Goal: Transaction & Acquisition: Purchase product/service

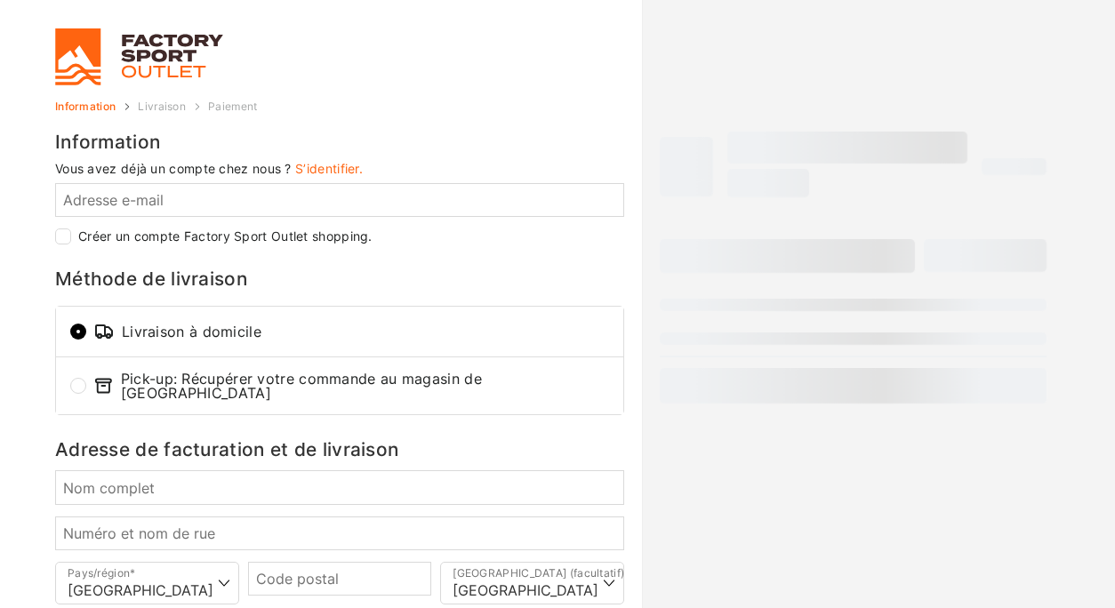
select select "NE"
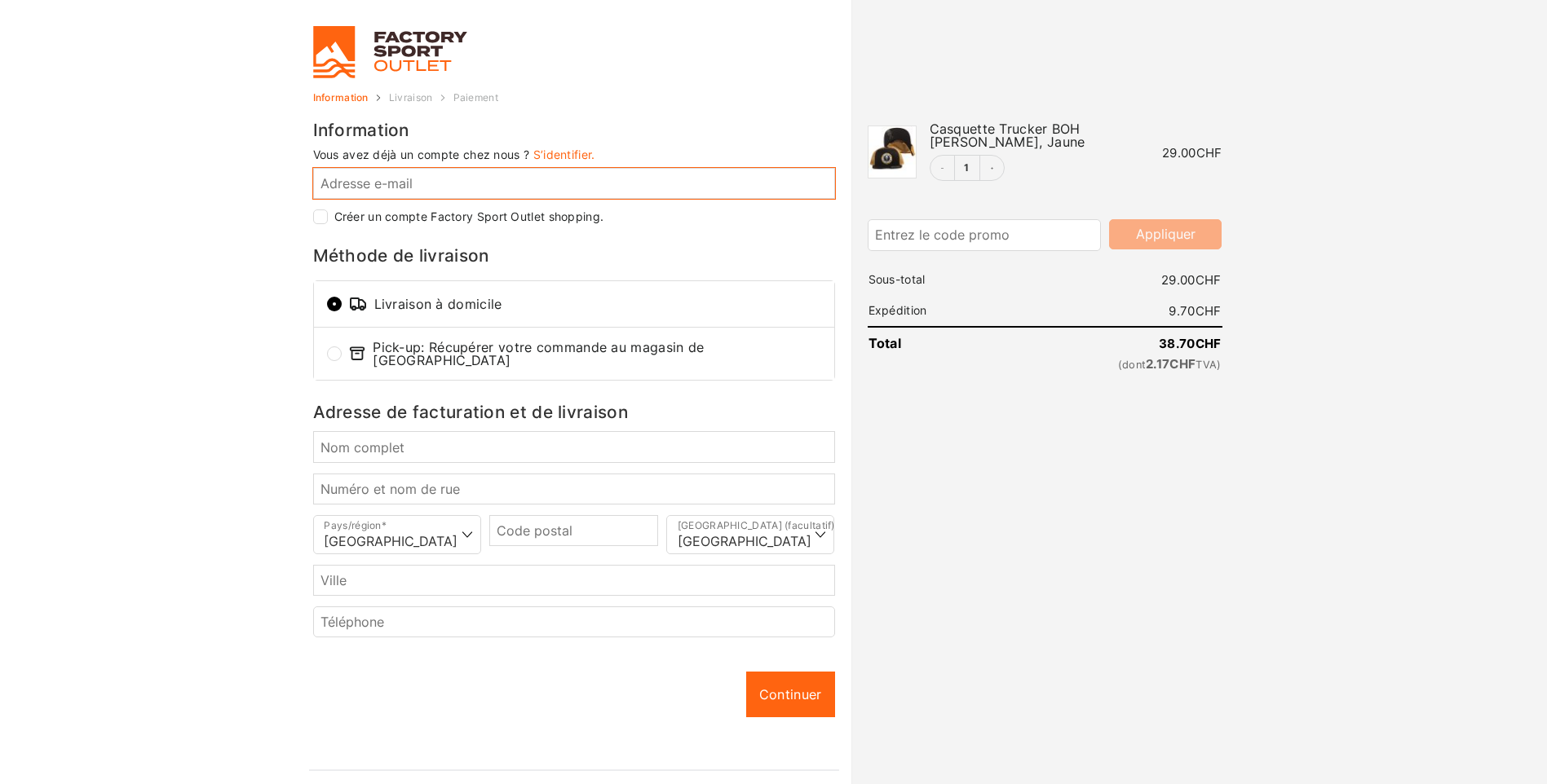
click at [445, 183] on input "Adresse e-mail *" at bounding box center [573, 183] width 522 height 31
click at [562, 153] on link "S’identifier." at bounding box center [565, 154] width 62 height 14
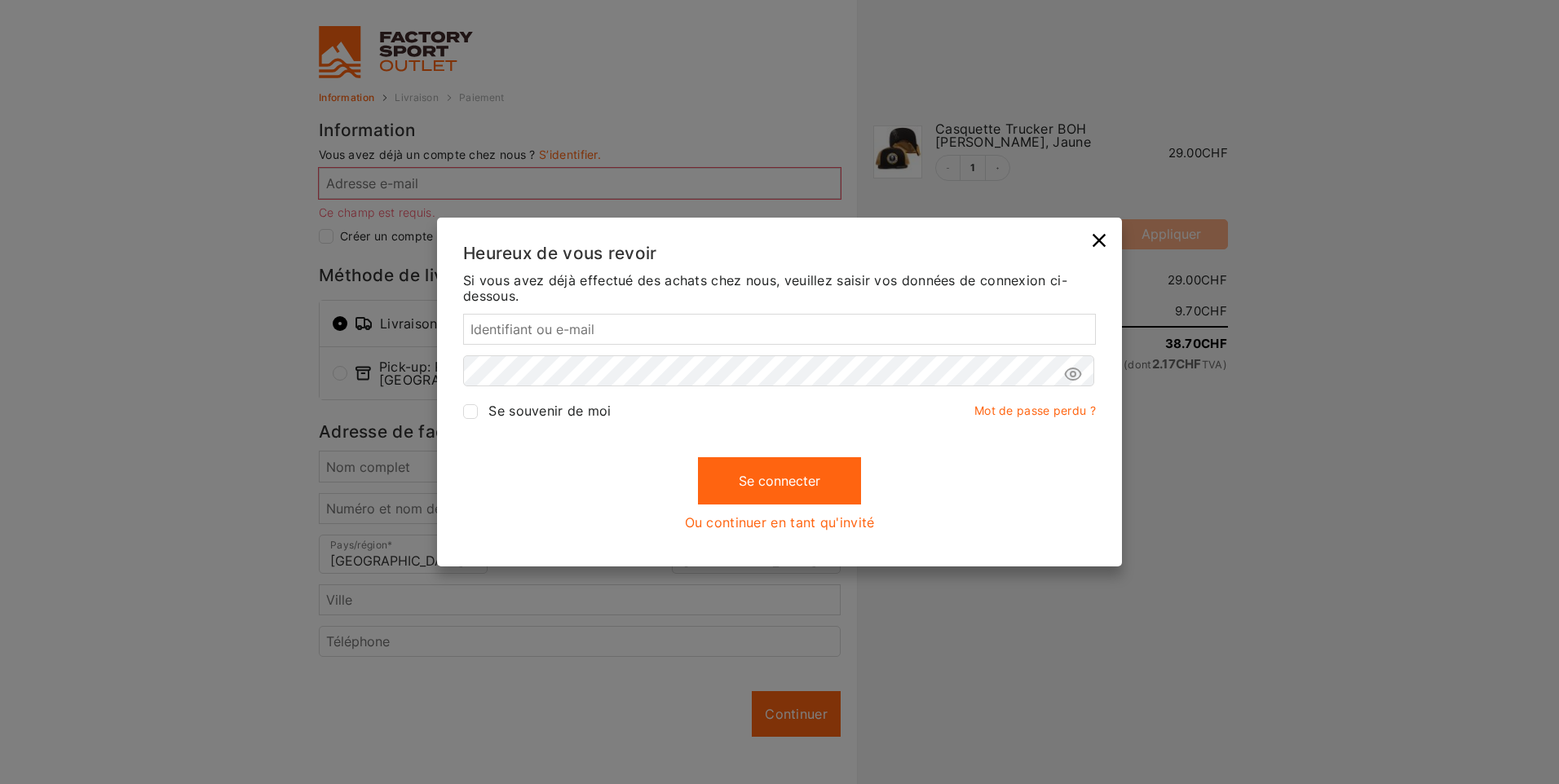
click at [759, 525] on link "Ou continuer en tant qu'invité" at bounding box center [780, 523] width 190 height 15
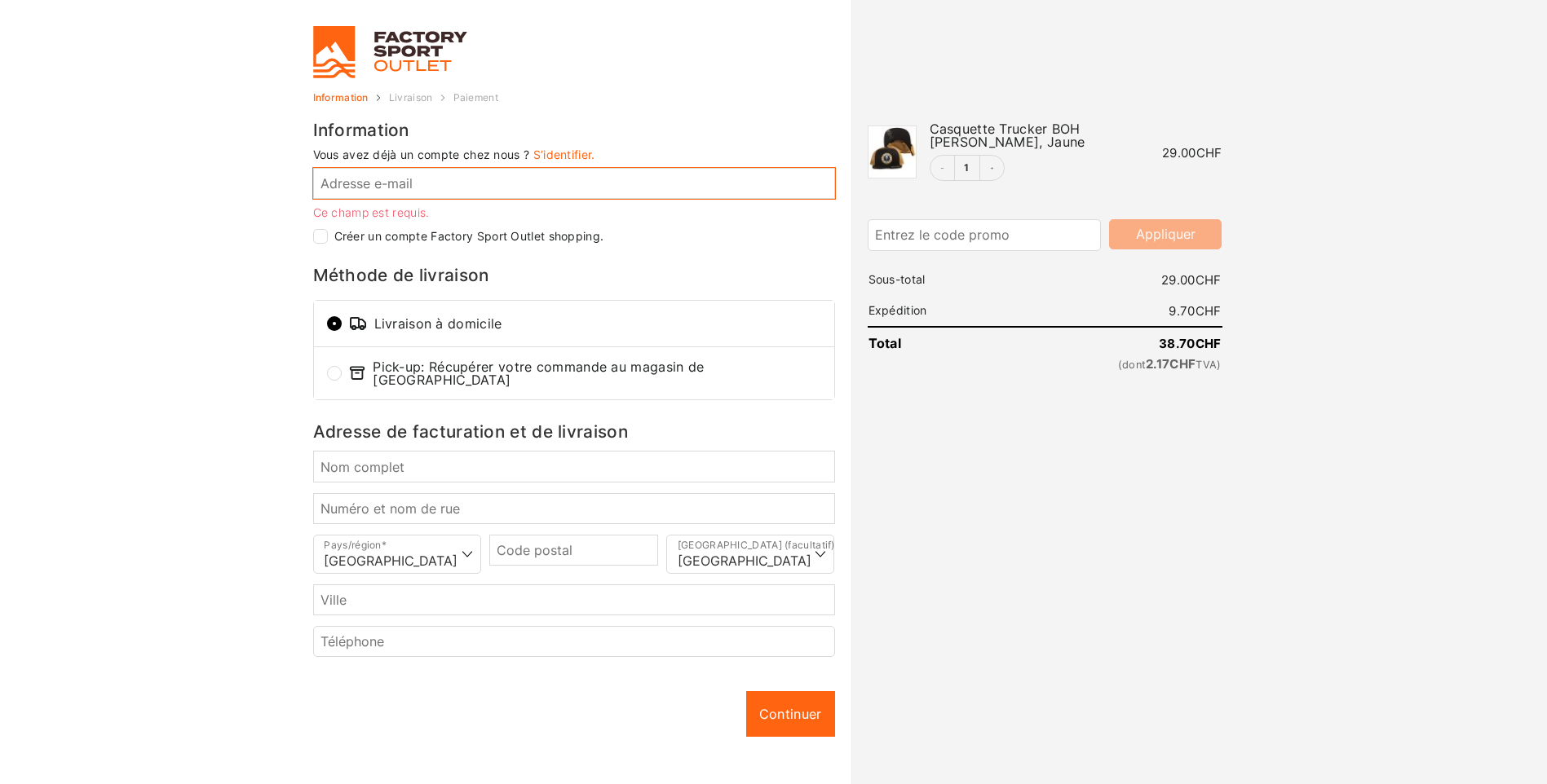
click at [396, 188] on input "Adresse e-mail *" at bounding box center [573, 183] width 522 height 31
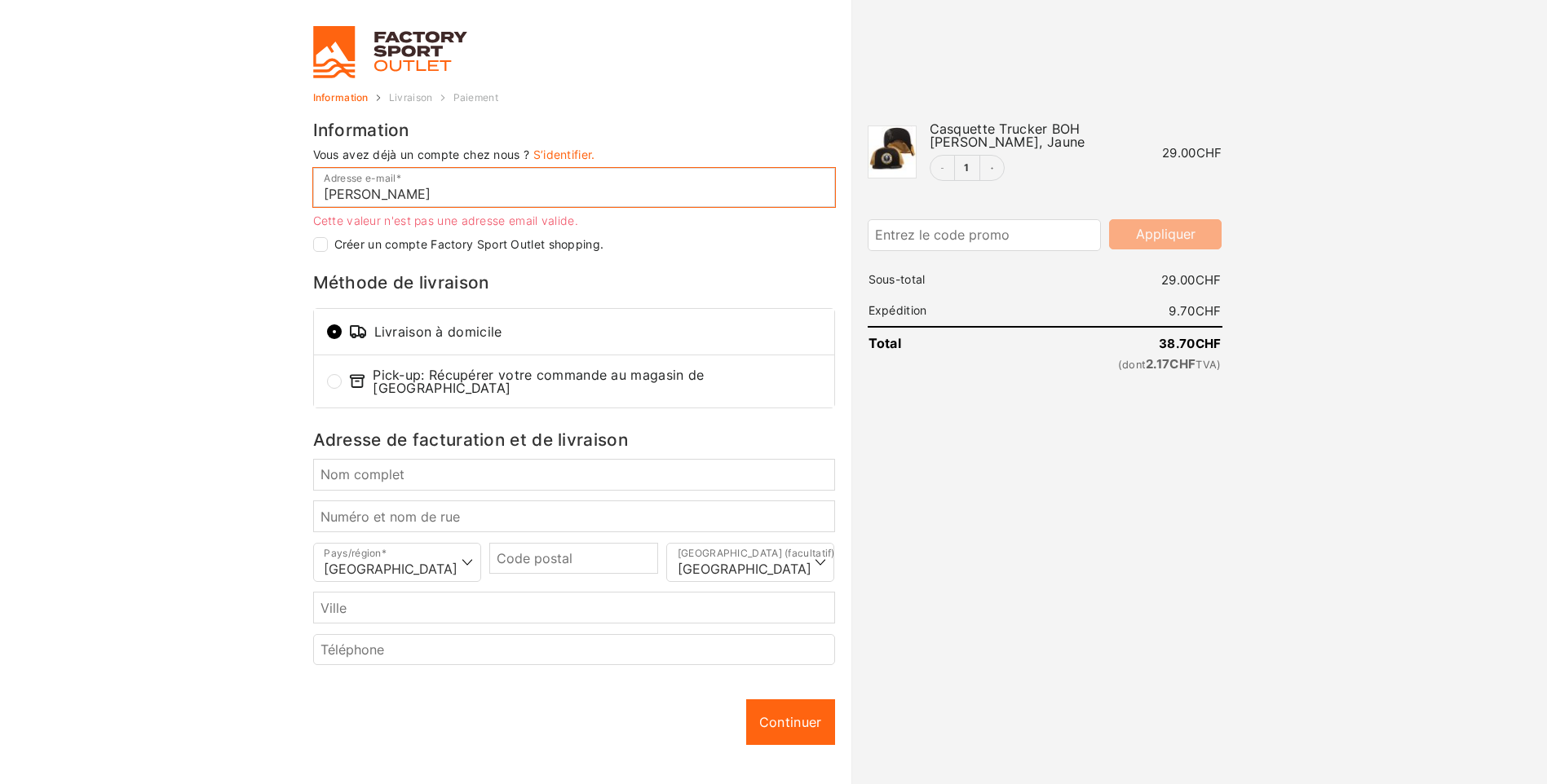
type input "giovann"
checkbox input "true"
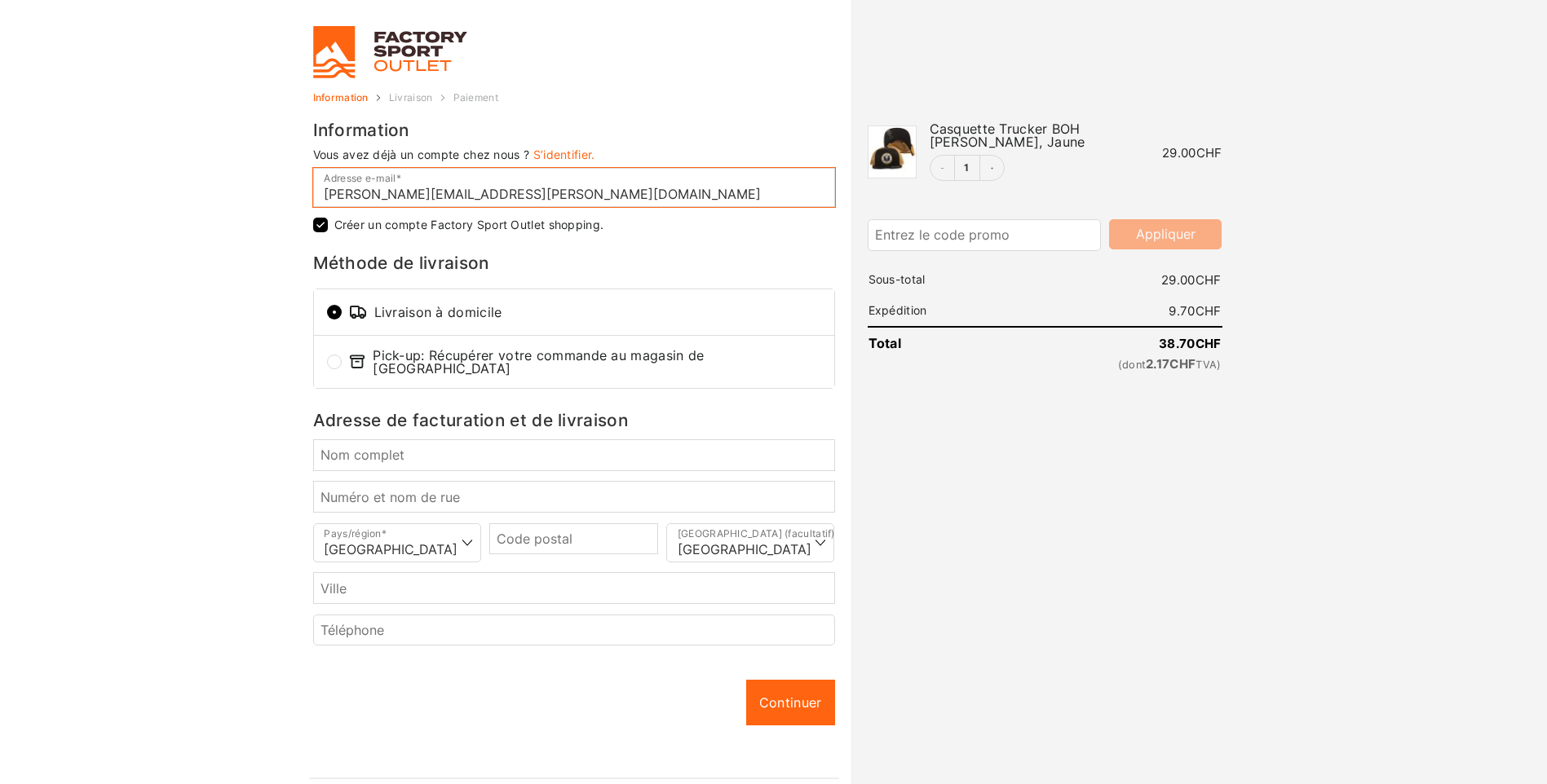
type input "giovanni.golino@gmail.com"
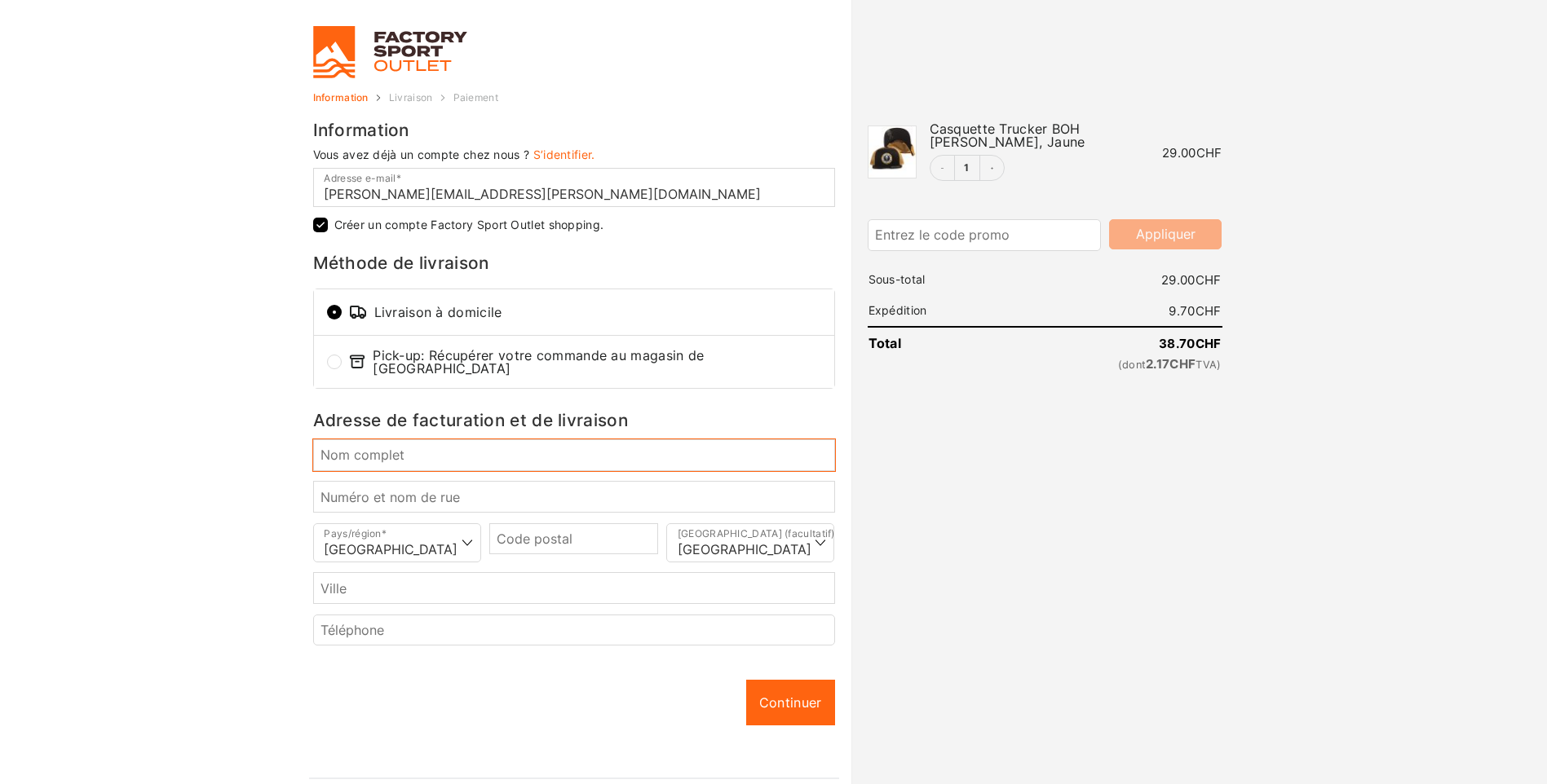
click at [431, 449] on input "Nom complet *" at bounding box center [573, 455] width 522 height 31
type input "Golino Giovanni"
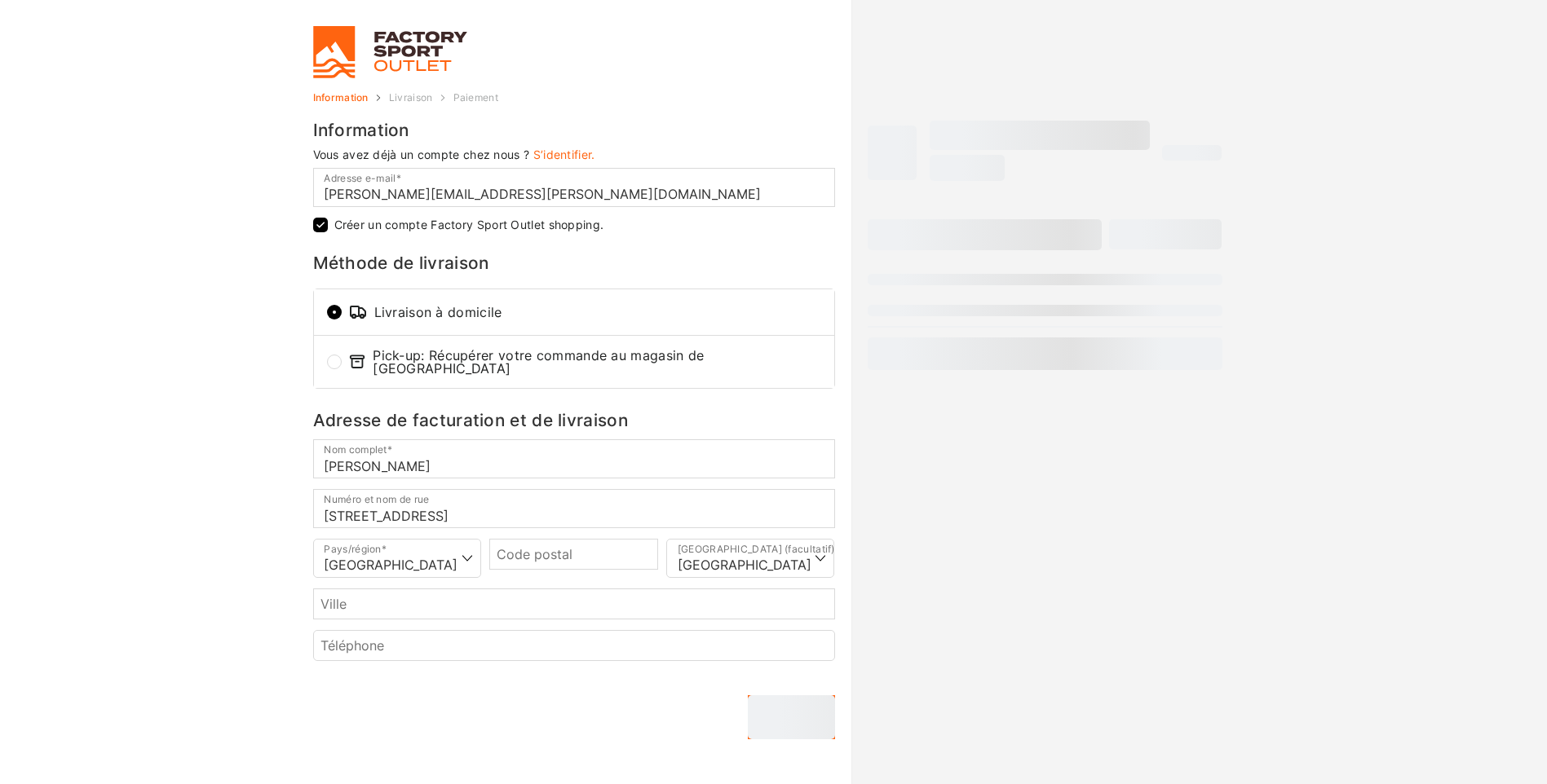
type input "Chem. de la Perroude 22"
type input "1196"
type input "Gland"
select select "VD"
click at [424, 557] on input "Téléphone *" at bounding box center [573, 654] width 522 height 31
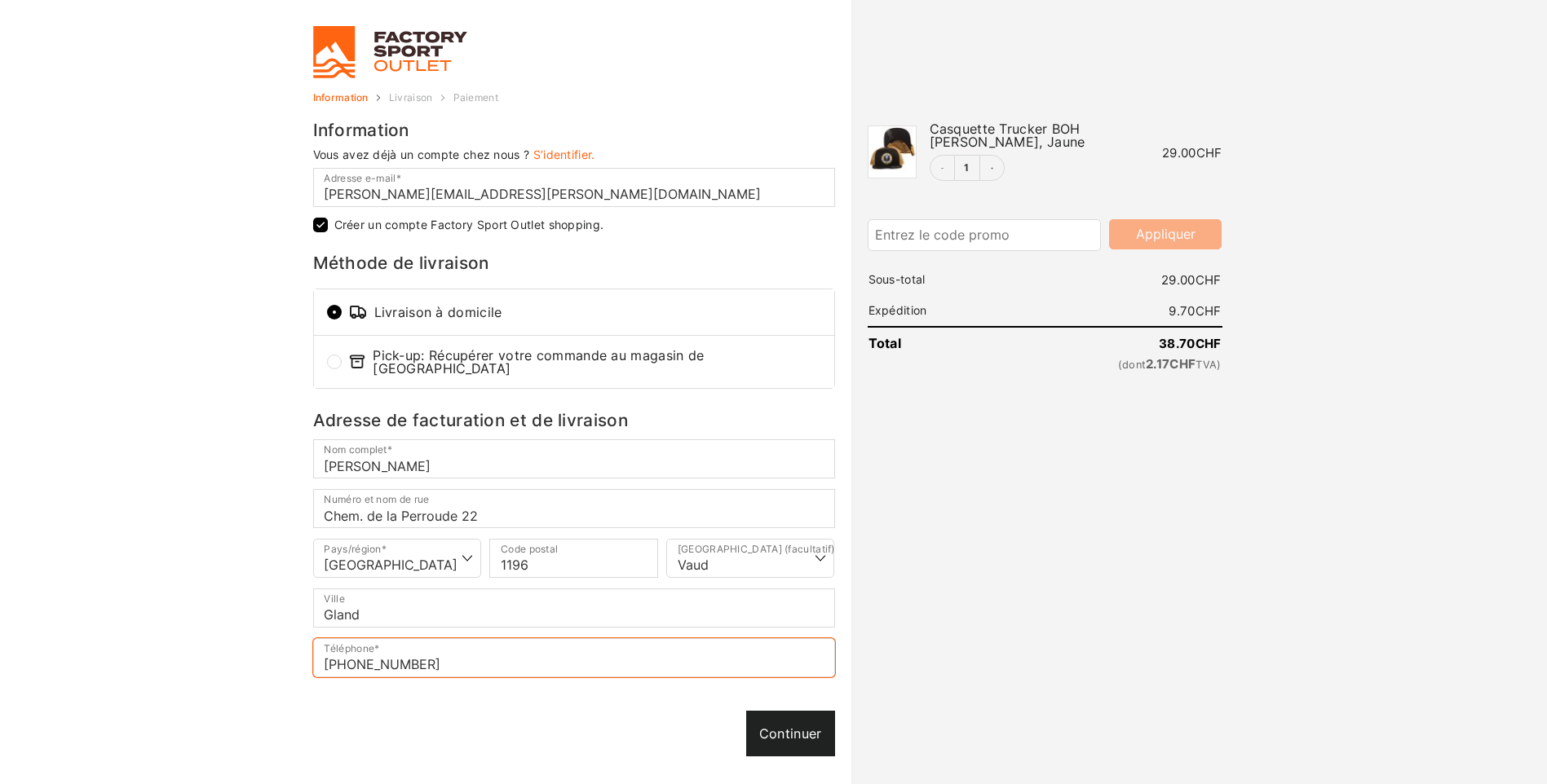
type input "+41 791095415"
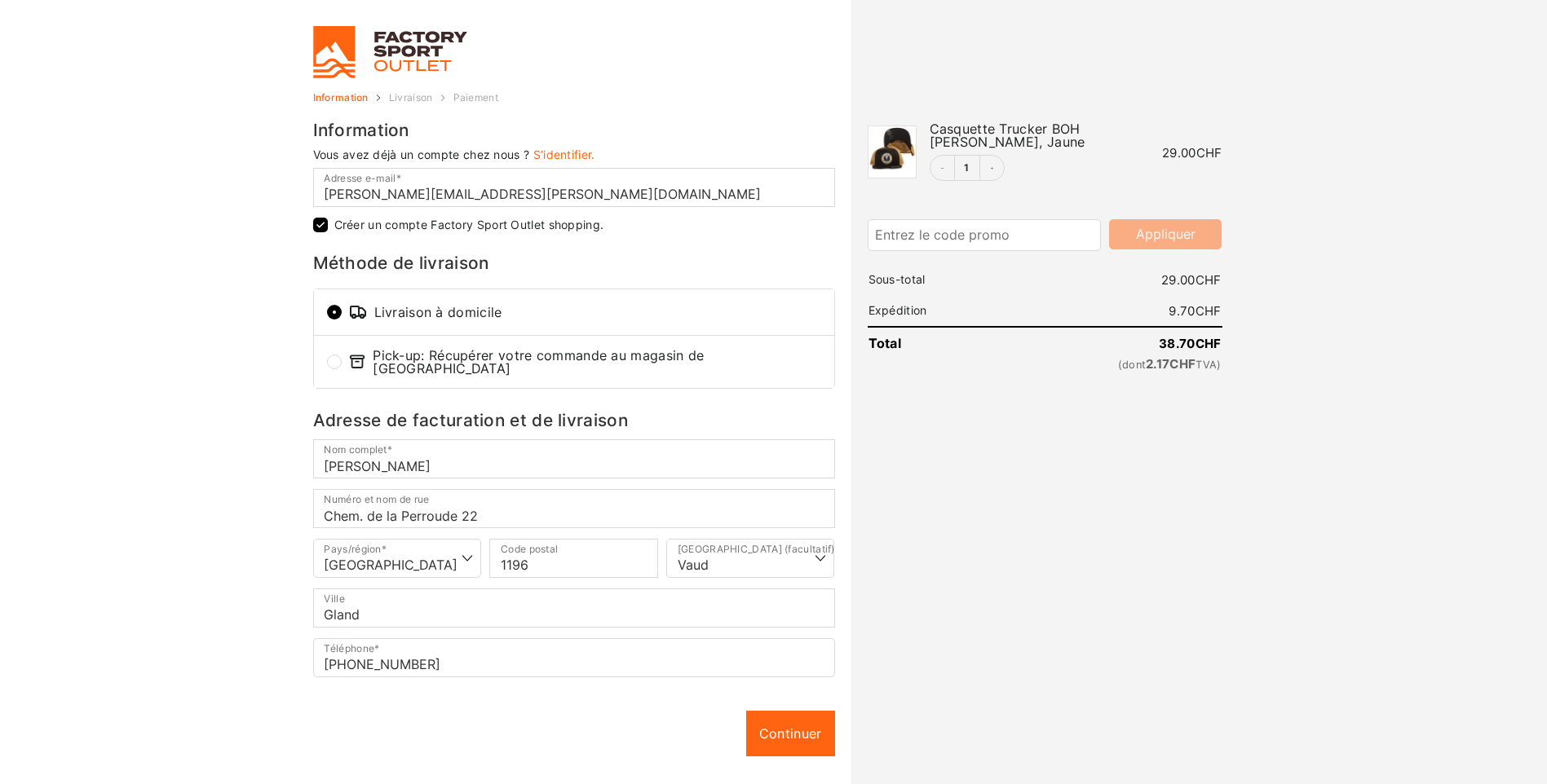
drag, startPoint x: 810, startPoint y: 726, endPoint x: 799, endPoint y: 726, distance: 11.0
click at [810, 557] on div "Continuer Continuer" at bounding box center [573, 734] width 522 height 46
click at [802, 557] on link "Continuer" at bounding box center [790, 734] width 89 height 46
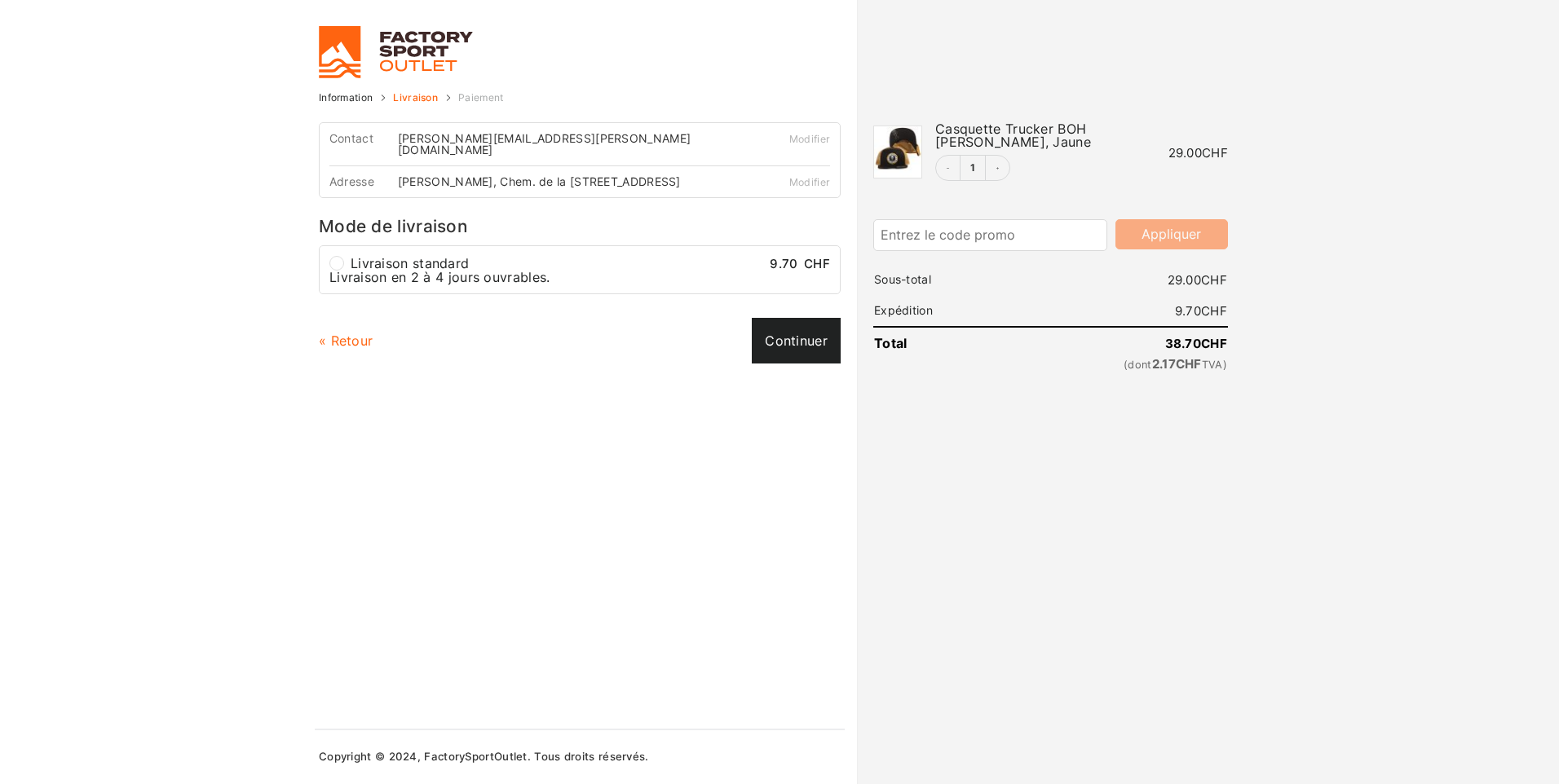
click at [784, 331] on link "Continuer" at bounding box center [796, 341] width 89 height 46
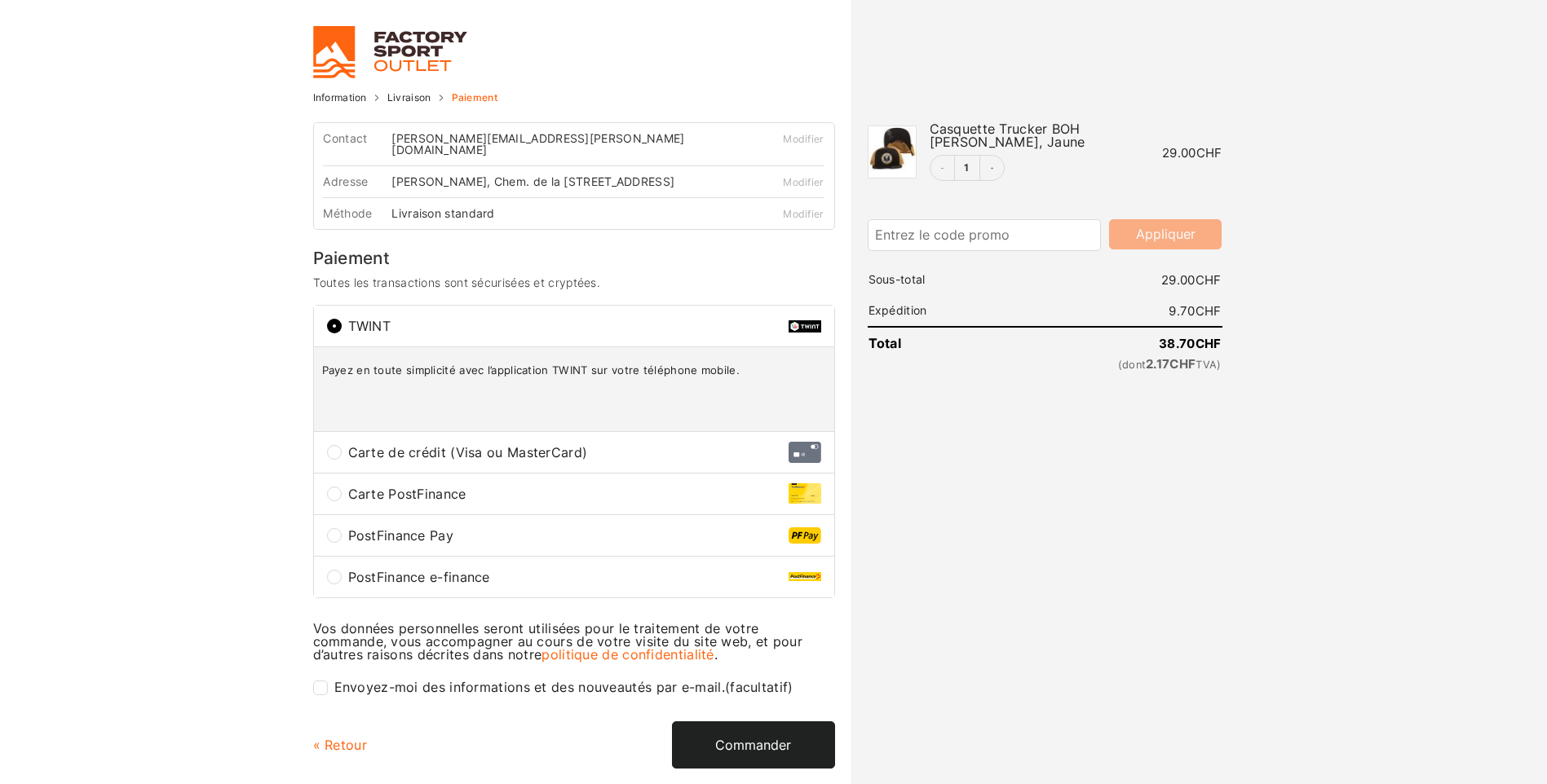
click at [721, 557] on button "Commander" at bounding box center [754, 745] width 163 height 48
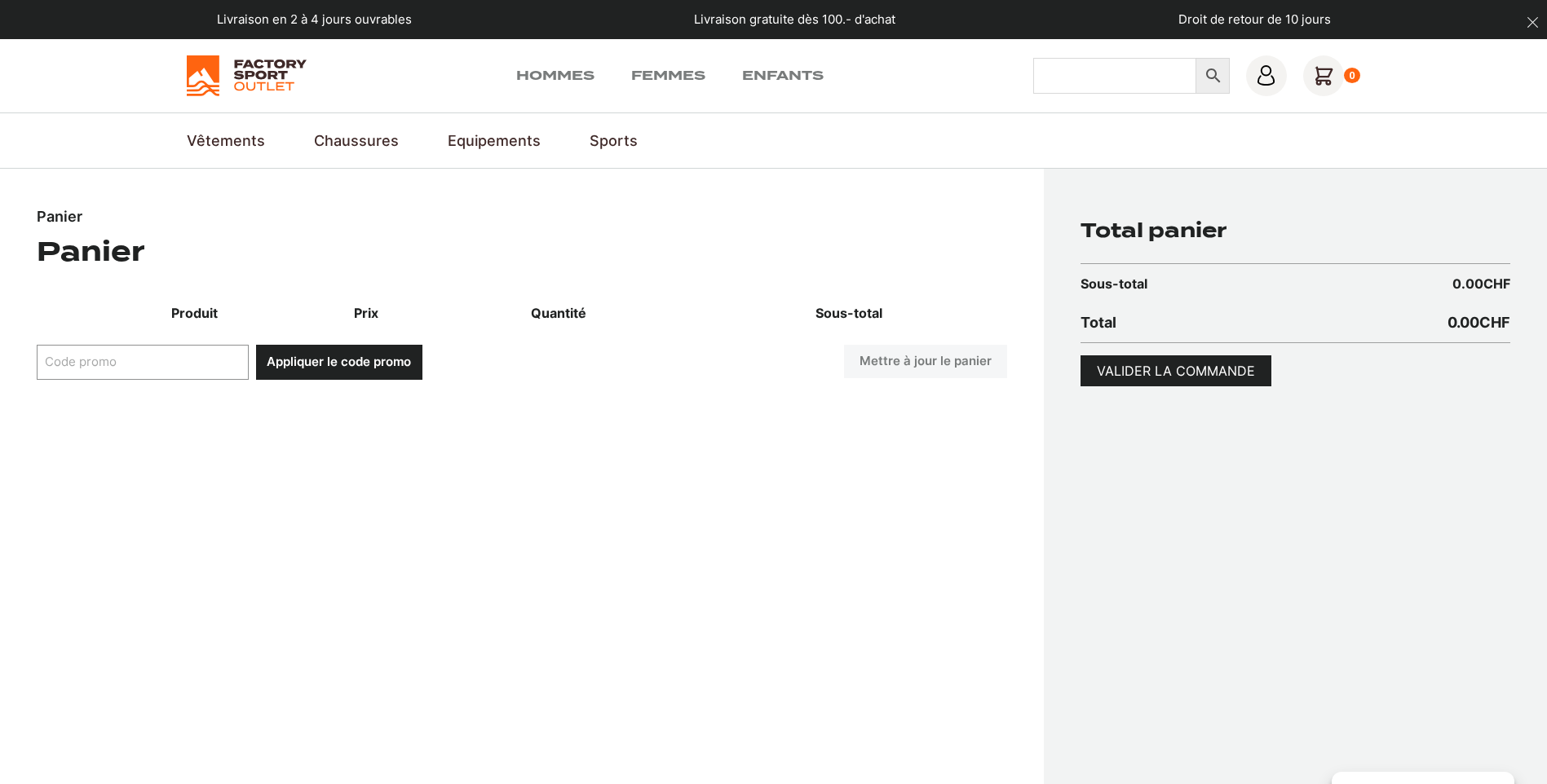
click at [1117, 77] on input "Chercher" at bounding box center [1115, 75] width 163 height 36
type input "sullen"
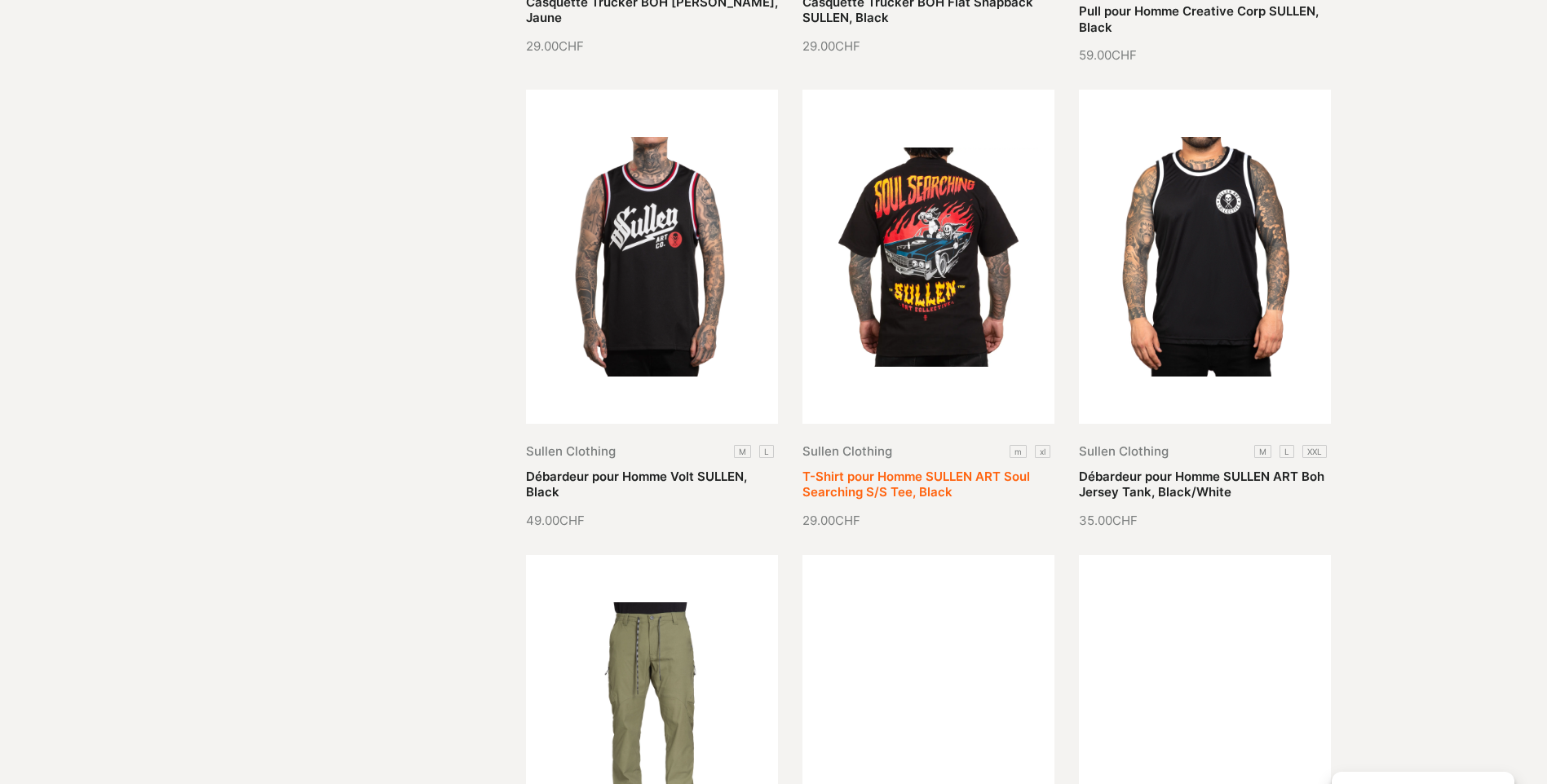
scroll to position [1142, 0]
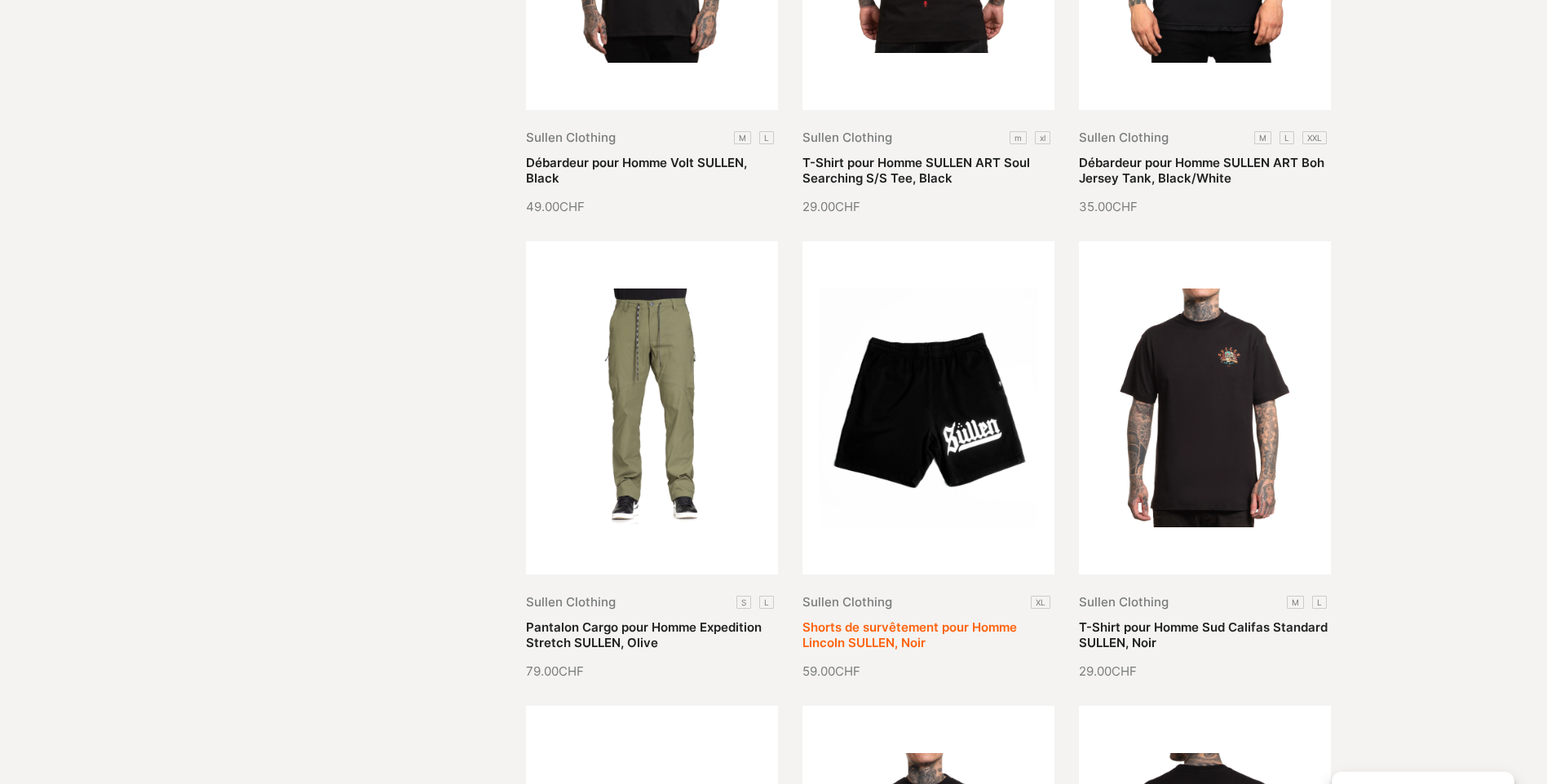
click at [949, 620] on link "Shorts de survêtement pour Homme Lincoln SULLEN, Noir" at bounding box center [910, 635] width 215 height 32
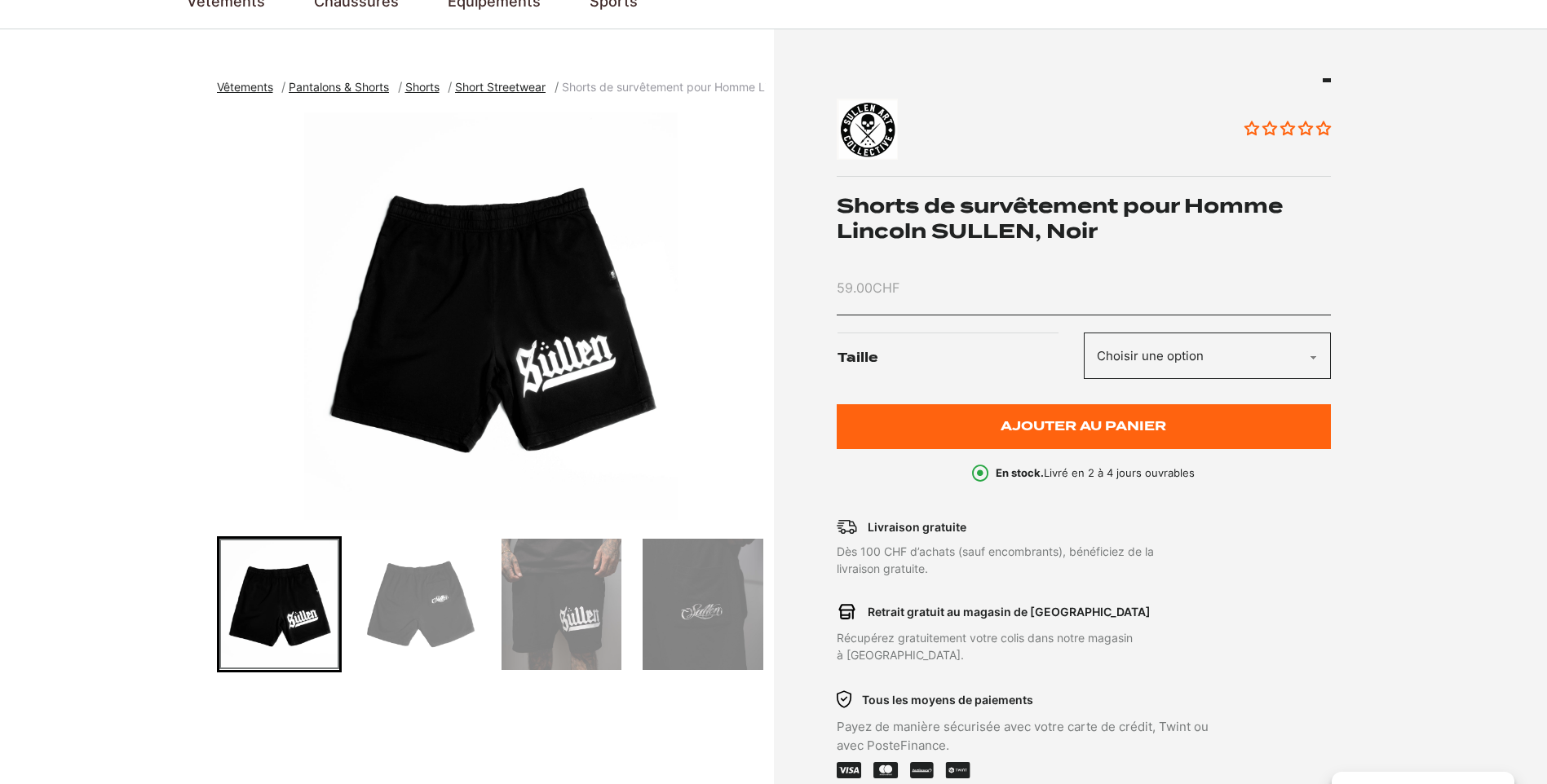
scroll to position [245, 0]
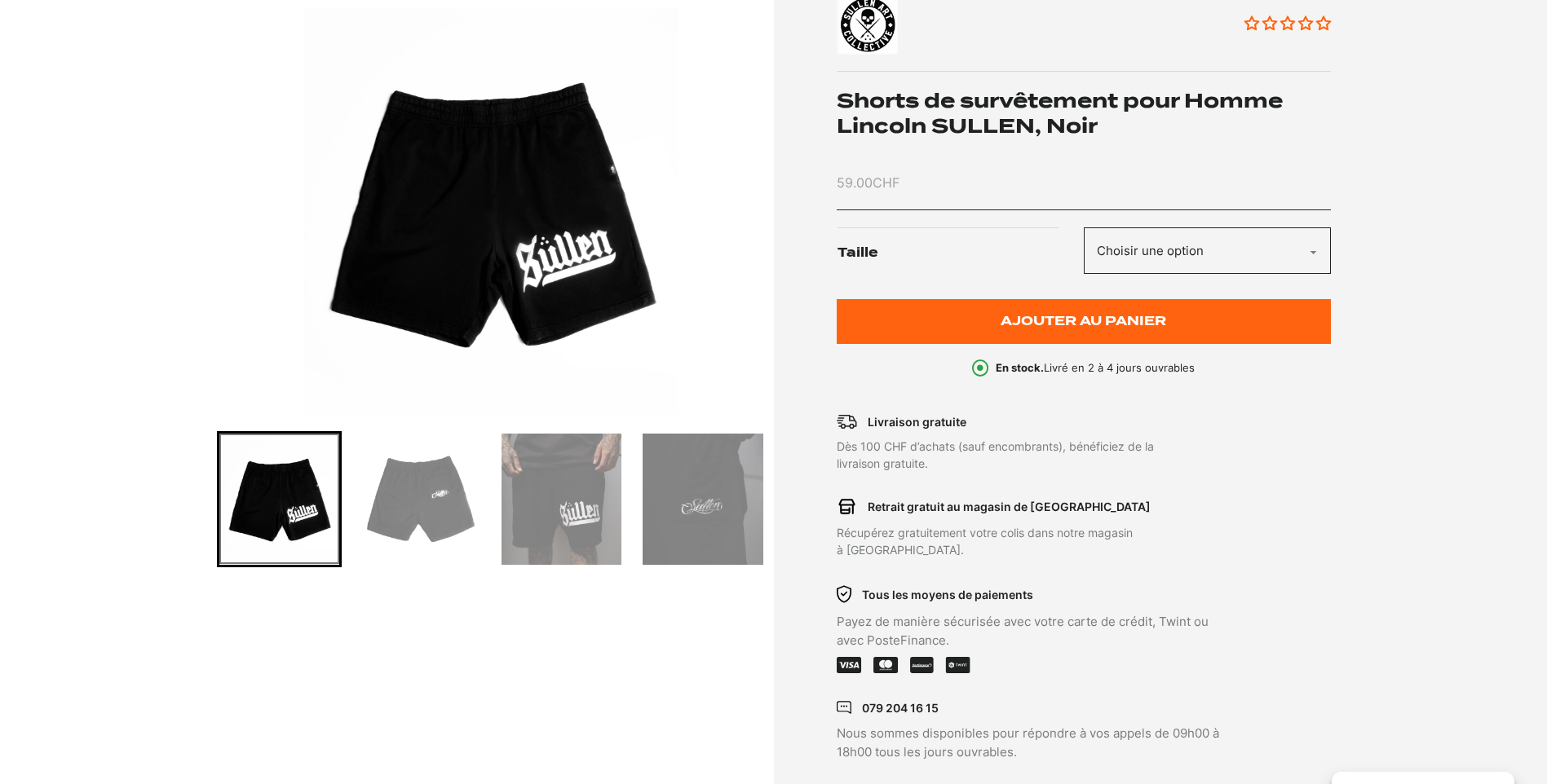
click at [580, 483] on img "Go to slide 3" at bounding box center [561, 499] width 120 height 131
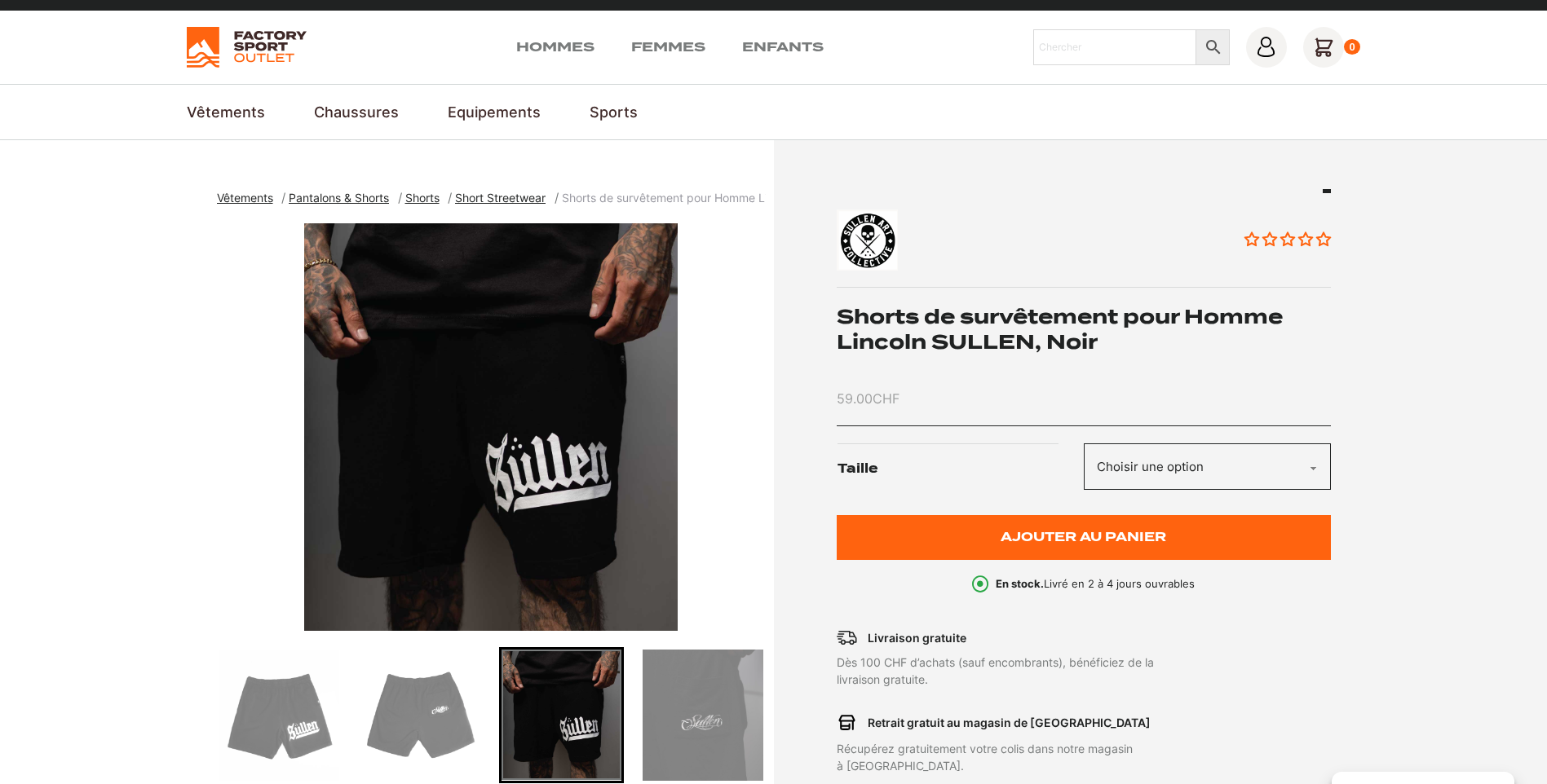
scroll to position [0, 0]
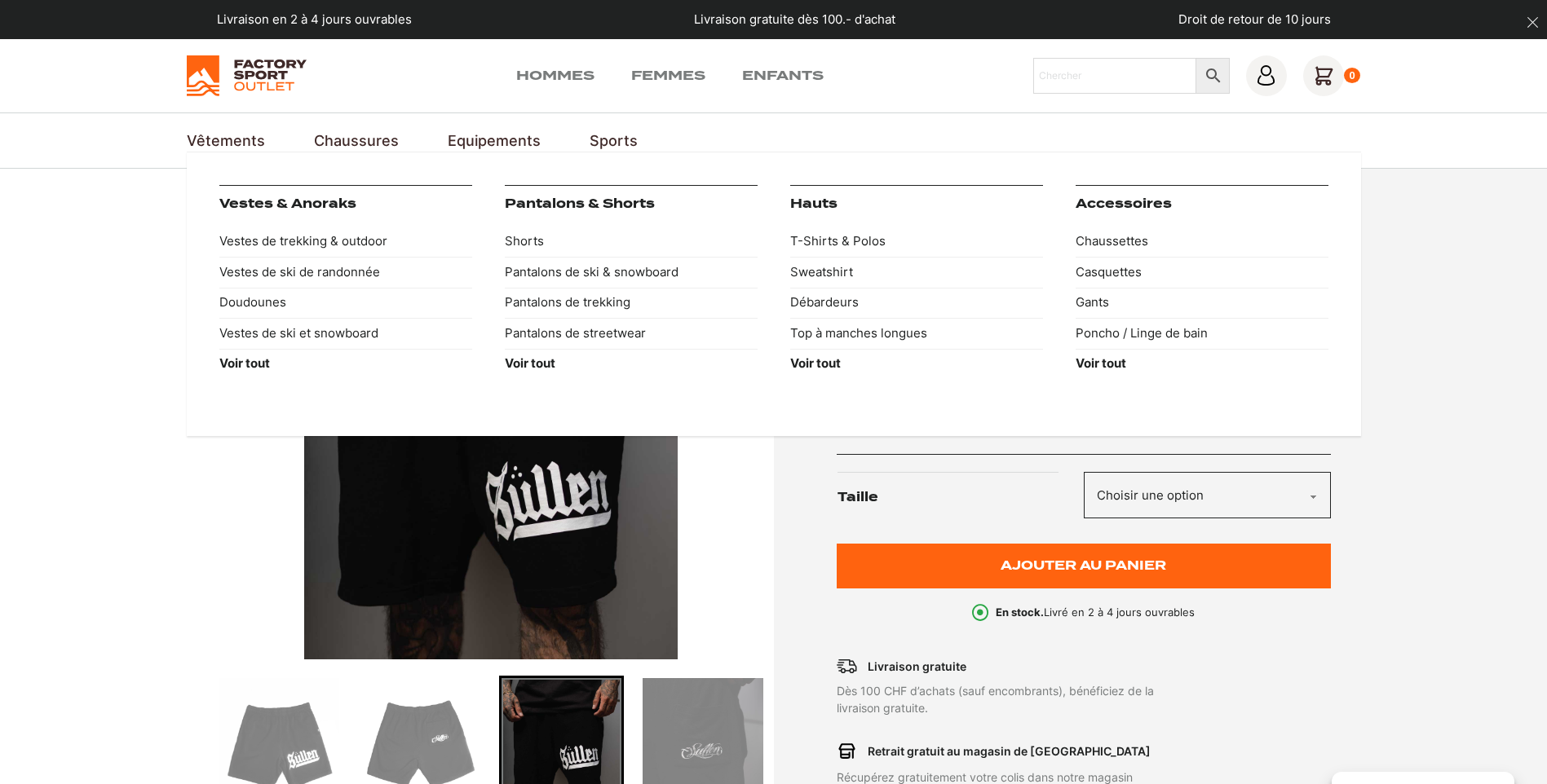
click at [539, 204] on link "Pantalons & Shorts" at bounding box center [580, 204] width 150 height 15
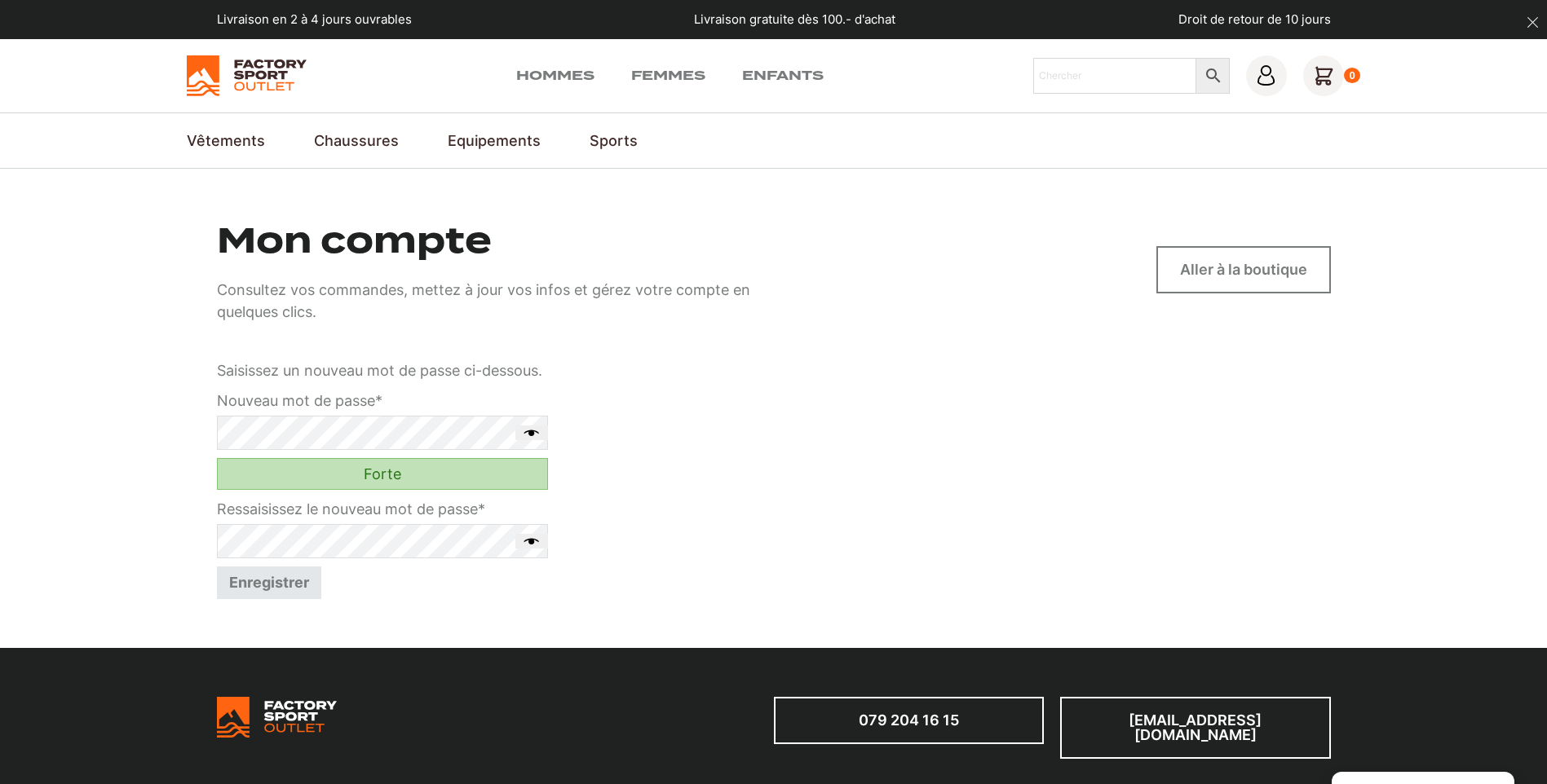
click at [260, 579] on button "Enregistrer" at bounding box center [270, 583] width 105 height 33
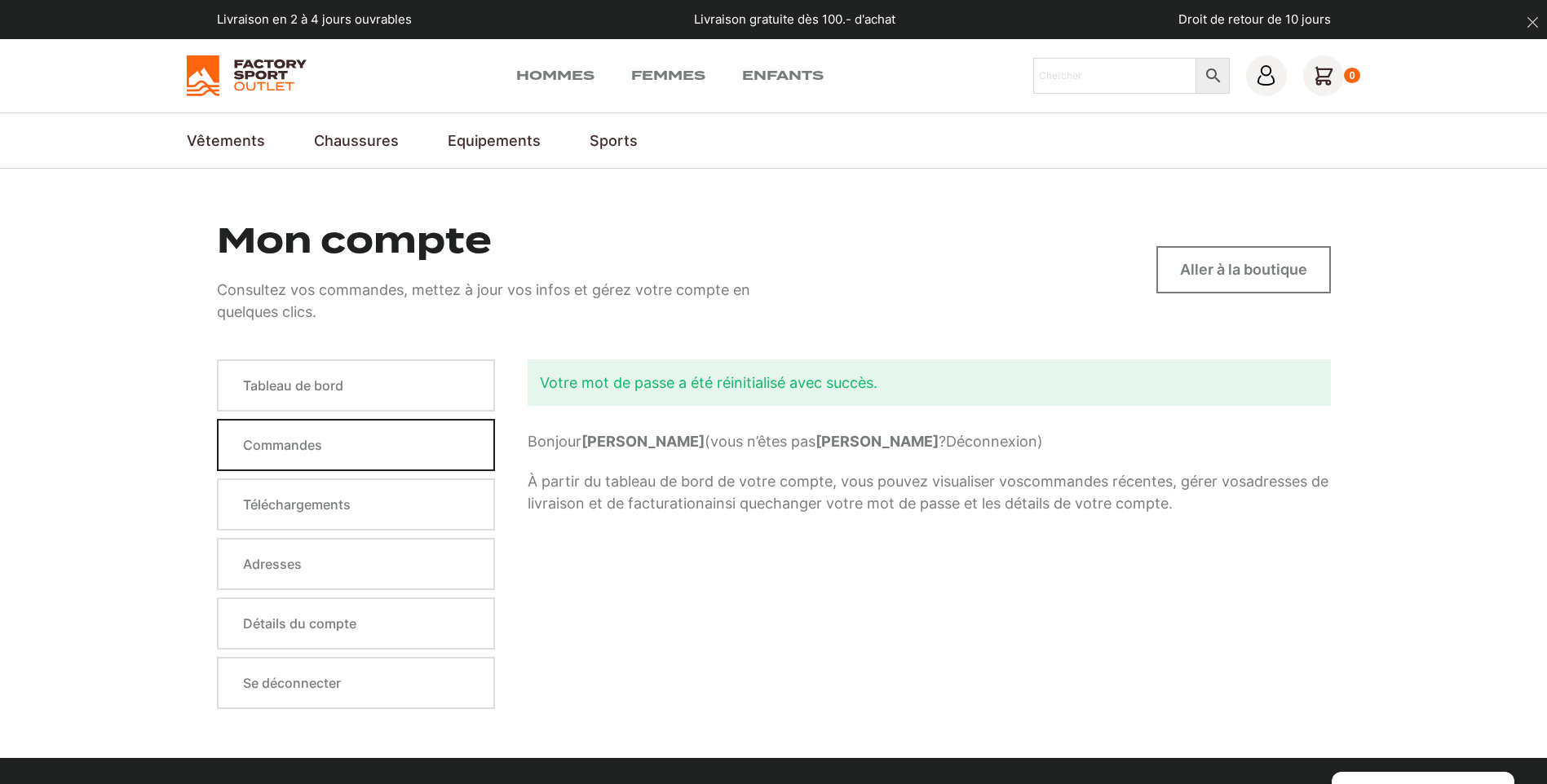
click at [386, 447] on link "Commandes" at bounding box center [357, 445] width 279 height 52
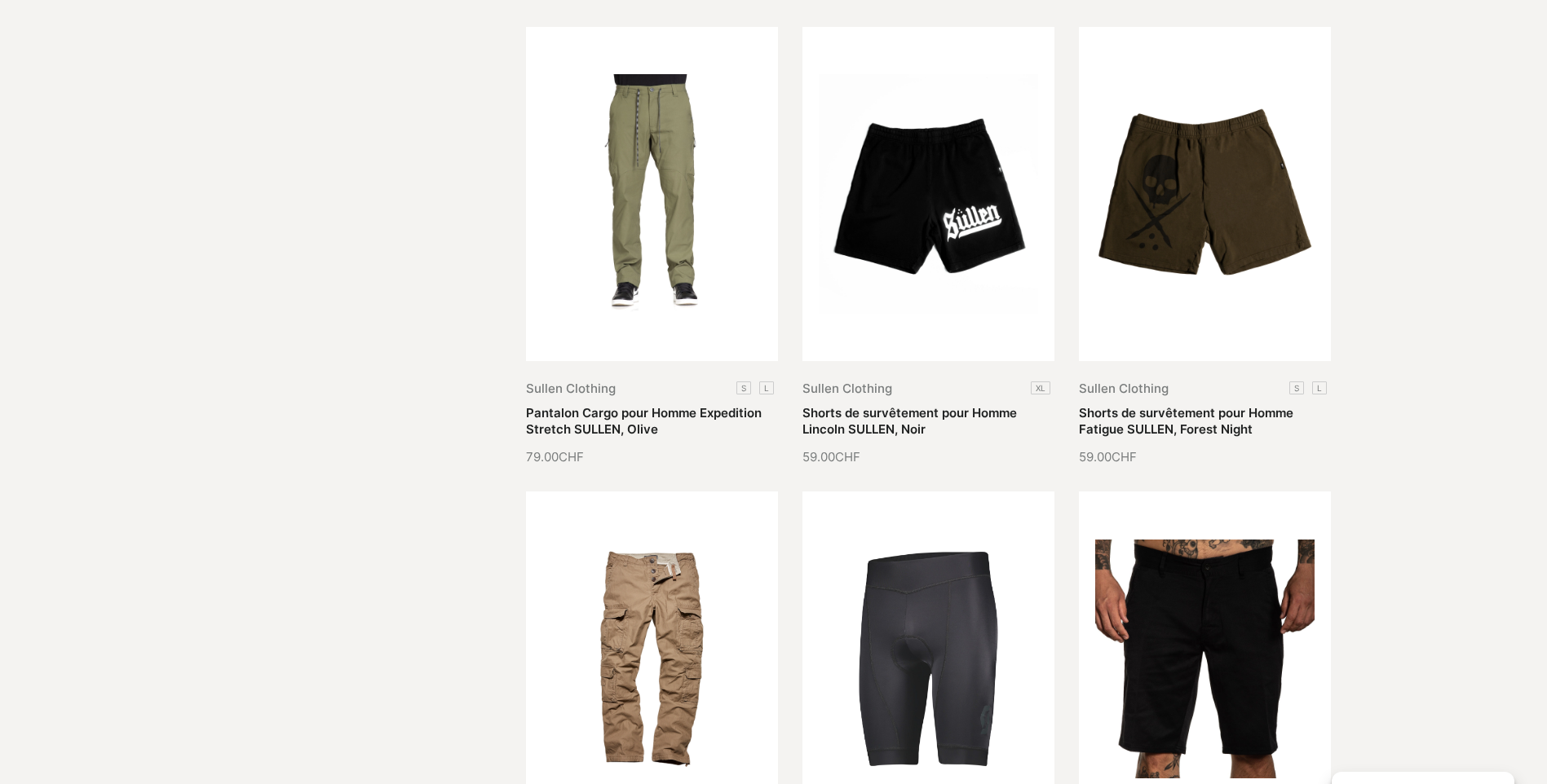
scroll to position [1712, 0]
